Goal: Task Accomplishment & Management: Manage account settings

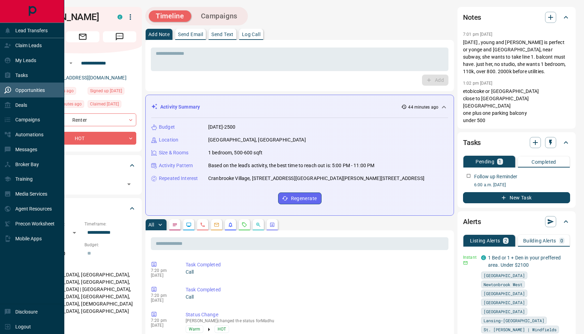
click at [21, 88] on p "Opportunities" at bounding box center [30, 91] width 30 height 6
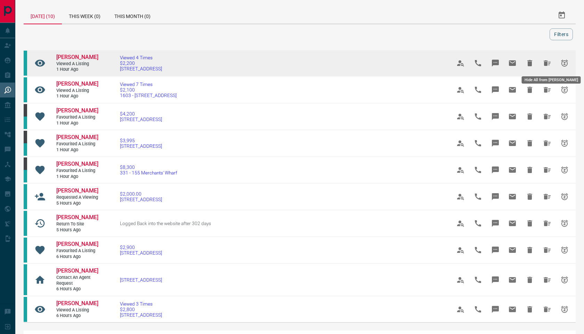
click at [548, 66] on icon "Hide All from Katie Cheung" at bounding box center [547, 63] width 8 height 8
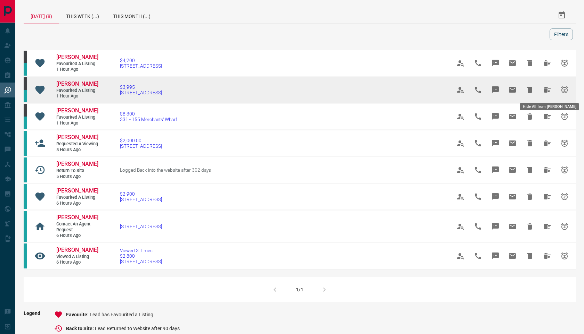
click at [545, 91] on icon "Hide All from Kendall Joudrie" at bounding box center [546, 90] width 7 height 6
click at [548, 87] on icon "Hide All from Kendall Joudrie" at bounding box center [547, 90] width 8 height 8
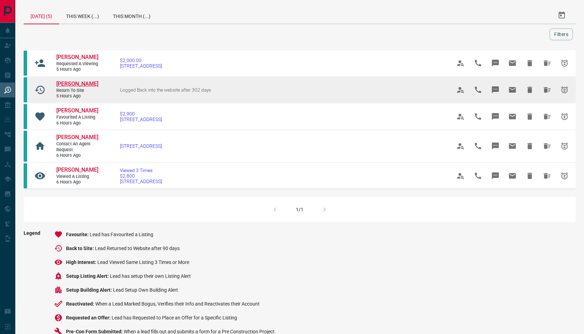
click at [89, 87] on span "[PERSON_NAME]" at bounding box center [77, 84] width 42 height 7
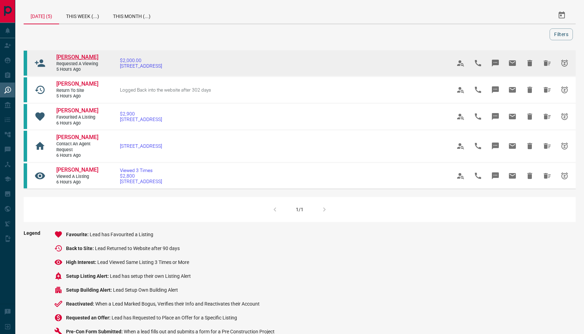
click at [72, 57] on span "[PERSON_NAME]" at bounding box center [77, 57] width 42 height 7
click at [545, 66] on icon "Hide All from Marat Mansurov" at bounding box center [546, 63] width 7 height 6
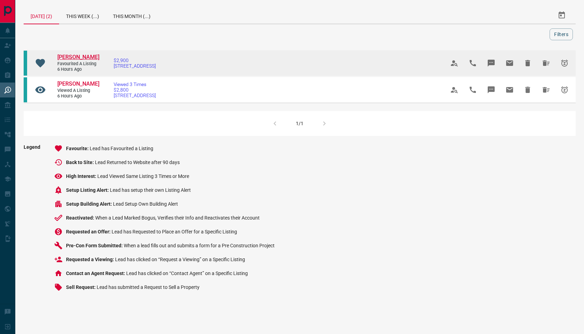
click at [66, 58] on span "[PERSON_NAME]" at bounding box center [78, 57] width 42 height 7
click at [64, 58] on span "[PERSON_NAME]" at bounding box center [78, 57] width 42 height 7
click at [543, 66] on icon "Hide All from Yuyu Ng" at bounding box center [545, 63] width 7 height 6
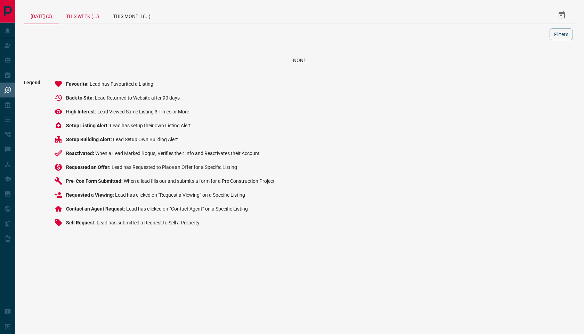
click at [90, 19] on div "This Week (...)" at bounding box center [82, 15] width 47 height 17
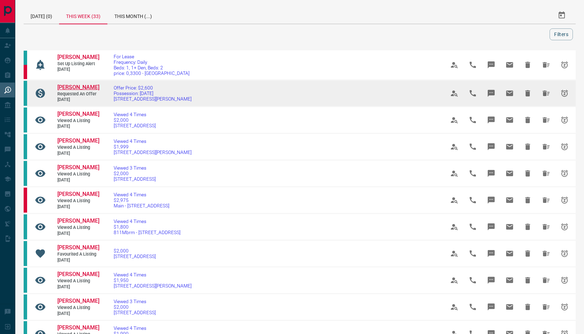
click at [69, 89] on span "[PERSON_NAME]" at bounding box center [78, 87] width 42 height 7
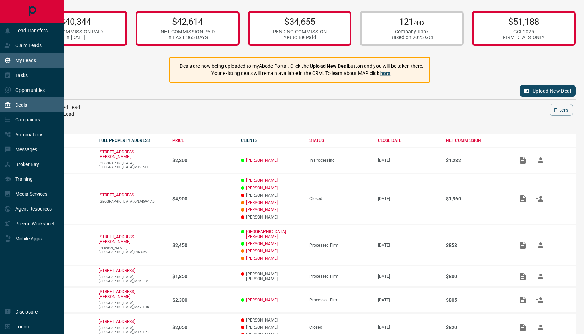
click at [9, 57] on icon at bounding box center [7, 60] width 7 height 7
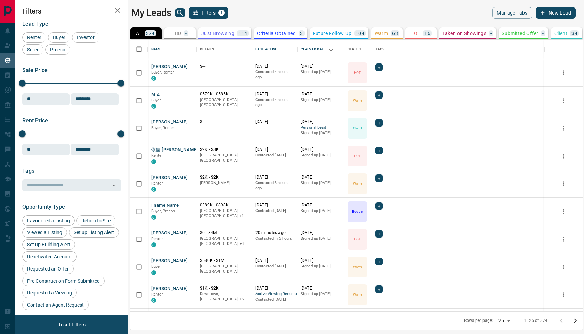
scroll to position [272, 452]
